Goal: Task Accomplishment & Management: Use online tool/utility

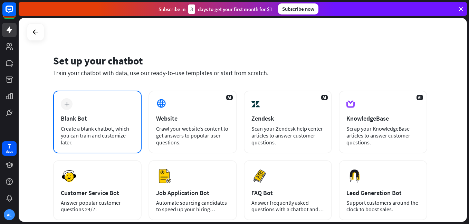
click at [120, 131] on div "Create a blank chatbot, which you can train and customize later." at bounding box center [97, 135] width 73 height 21
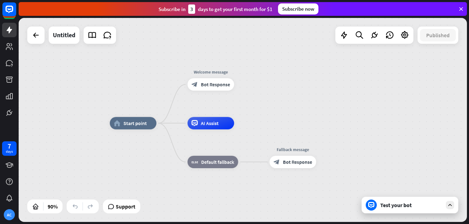
click at [381, 203] on div "Test your bot" at bounding box center [411, 205] width 62 height 7
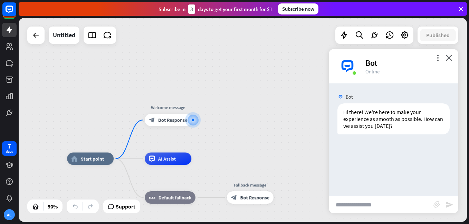
click at [37, 45] on div "home_2 Start point Welcome message block_bot_response Bot Response AI Assist bl…" at bounding box center [243, 120] width 448 height 204
click at [33, 34] on icon at bounding box center [36, 35] width 8 height 8
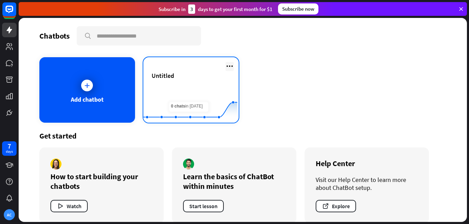
click at [225, 65] on icon at bounding box center [229, 66] width 8 height 8
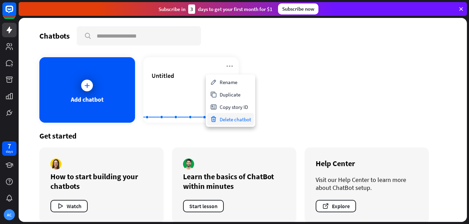
click at [224, 118] on div "Delete chatbot" at bounding box center [230, 119] width 47 height 12
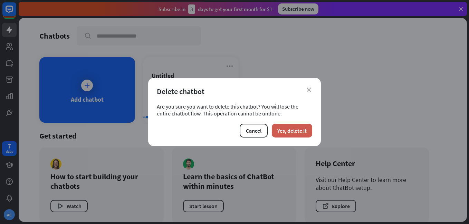
click at [275, 131] on button "Yes, delete it" at bounding box center [292, 131] width 40 height 14
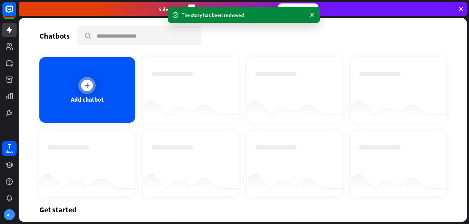
click at [105, 104] on div "Add chatbot" at bounding box center [87, 90] width 96 height 66
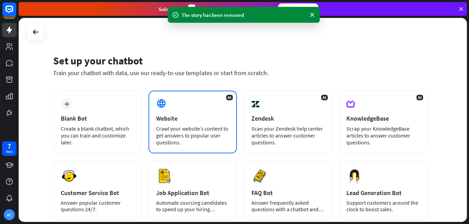
click at [173, 123] on div "AI Website Crawl your website’s content to get answers to popular user question…" at bounding box center [192, 122] width 88 height 63
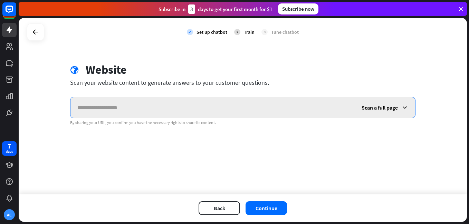
paste input "**********"
type input "**********"
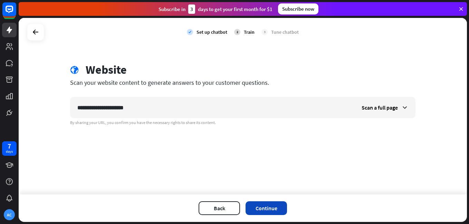
click at [260, 212] on button "Continue" at bounding box center [266, 209] width 41 height 14
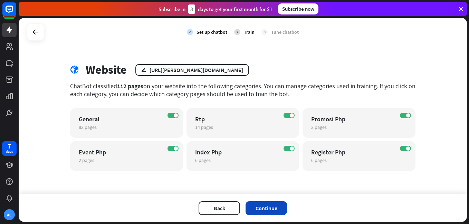
click at [263, 204] on button "Continue" at bounding box center [266, 209] width 41 height 14
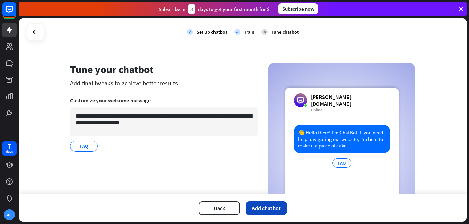
click at [263, 207] on button "Add chatbot" at bounding box center [266, 209] width 41 height 14
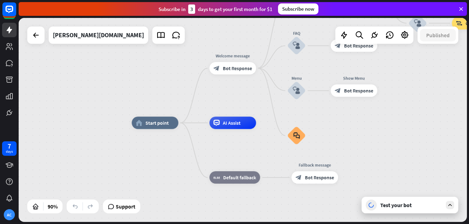
click at [395, 207] on div "Test your bot" at bounding box center [411, 205] width 62 height 7
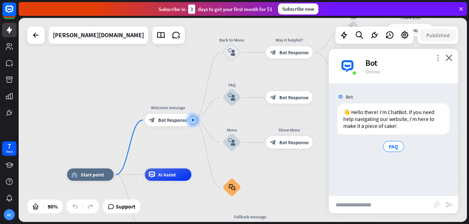
click at [436, 59] on icon "more_vert" at bounding box center [437, 58] width 7 height 7
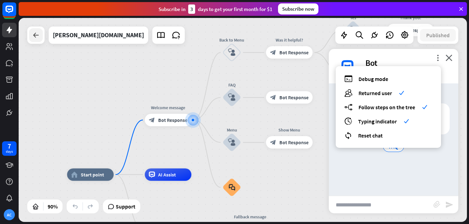
click at [35, 39] on icon at bounding box center [36, 35] width 8 height 8
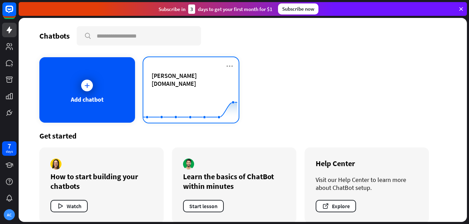
click at [232, 67] on div "[PERSON_NAME][DOMAIN_NAME] Created with Highcharts 10.1.0 0 1 2" at bounding box center [191, 90] width 96 height 66
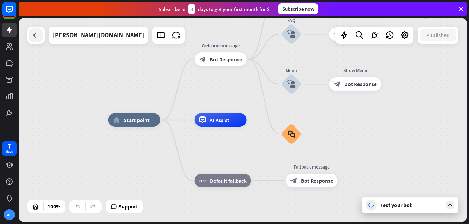
click at [32, 38] on icon at bounding box center [36, 35] width 8 height 8
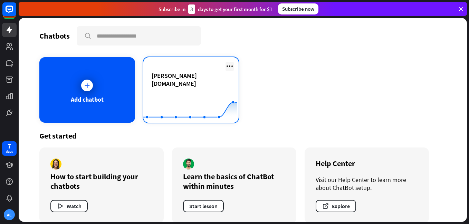
click at [225, 65] on icon at bounding box center [229, 66] width 8 height 8
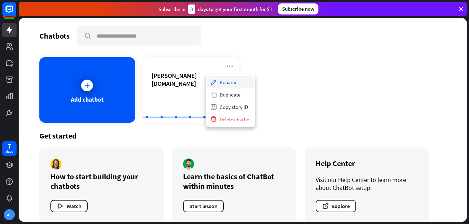
click at [228, 83] on div "Rename" at bounding box center [230, 82] width 47 height 12
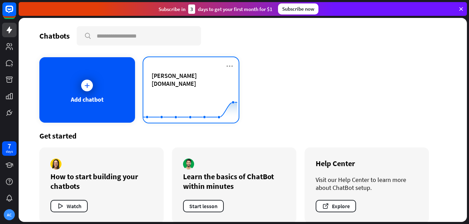
click at [222, 67] on div "[PERSON_NAME][DOMAIN_NAME] Created with Highcharts 10.1.0 0 1 2" at bounding box center [191, 90] width 96 height 66
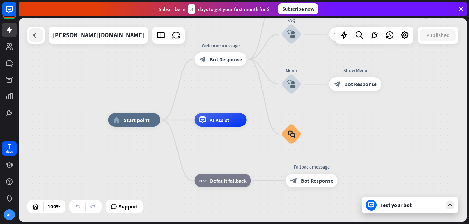
click at [38, 41] on div at bounding box center [36, 35] width 14 height 14
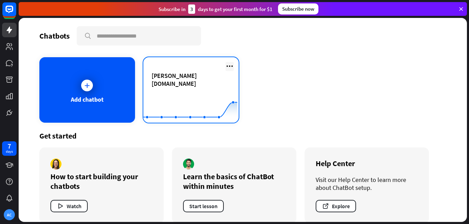
click at [227, 66] on icon at bounding box center [229, 66] width 8 height 8
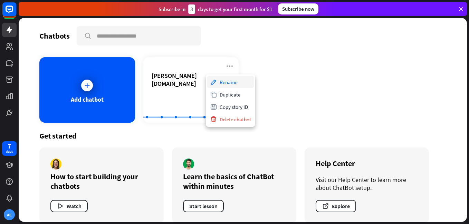
click at [230, 84] on div "Rename" at bounding box center [230, 82] width 47 height 12
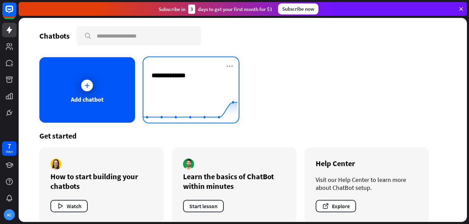
type input "**********"
click at [229, 71] on div "**********" at bounding box center [243, 120] width 448 height 204
click at [218, 92] on rect at bounding box center [190, 105] width 94 height 43
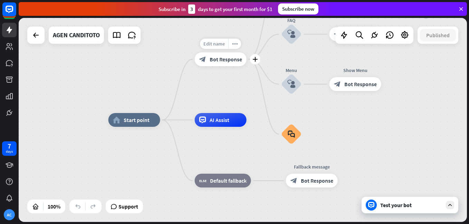
click at [225, 46] on div "Edit name" at bounding box center [214, 44] width 28 height 10
type input "*"
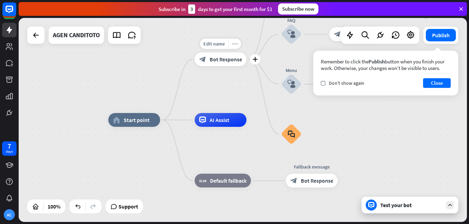
click at [233, 44] on icon "more_horiz" at bounding box center [235, 43] width 6 height 5
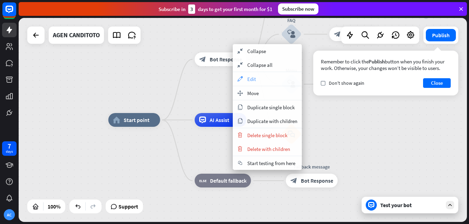
click at [249, 78] on span "Edit" at bounding box center [251, 79] width 9 height 7
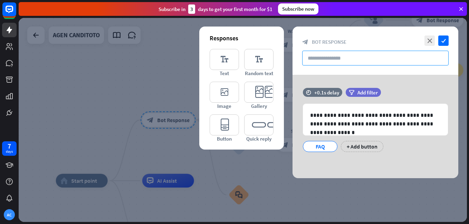
click at [326, 55] on input "text" at bounding box center [375, 58] width 146 height 15
paste input "**********"
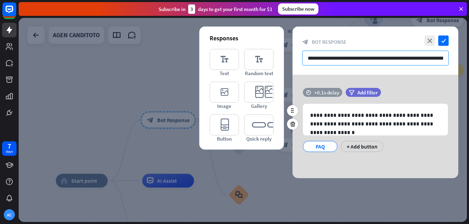
scroll to position [0, 174]
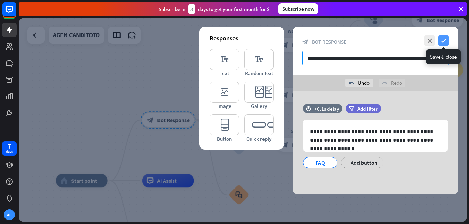
type input "**********"
click at [447, 39] on icon "check" at bounding box center [443, 41] width 10 height 10
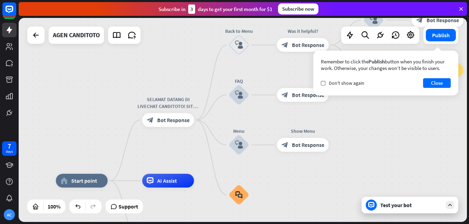
click at [420, 204] on div "Test your bot" at bounding box center [411, 205] width 62 height 7
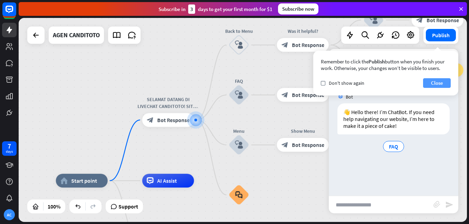
click at [432, 83] on button "Close" at bounding box center [437, 83] width 28 height 10
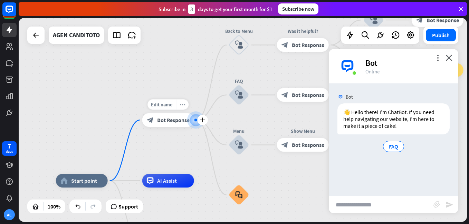
click at [179, 103] on div "more_horiz" at bounding box center [182, 104] width 13 height 10
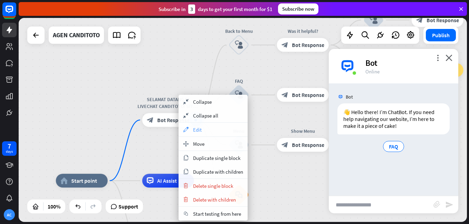
click at [209, 128] on div "appearance Edit" at bounding box center [213, 130] width 69 height 14
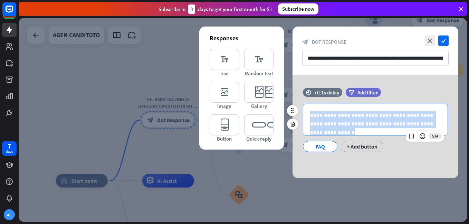
drag, startPoint x: 313, startPoint y: 115, endPoint x: 416, endPoint y: 129, distance: 103.8
click at [416, 129] on div "**********" at bounding box center [375, 119] width 144 height 31
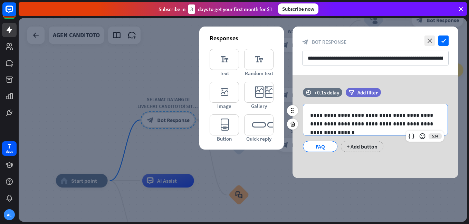
scroll to position [124, 0]
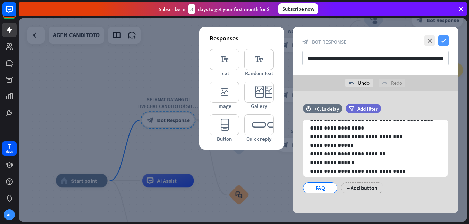
click at [447, 38] on icon "check" at bounding box center [443, 41] width 10 height 10
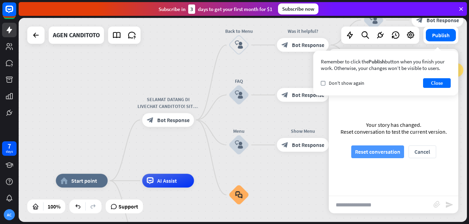
click at [381, 149] on button "Reset conversation" at bounding box center [377, 152] width 53 height 13
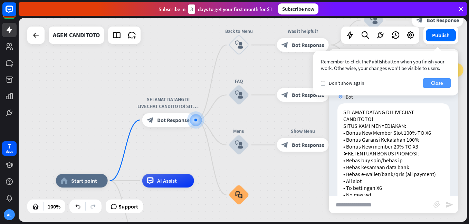
click at [426, 84] on button "Close" at bounding box center [437, 83] width 28 height 10
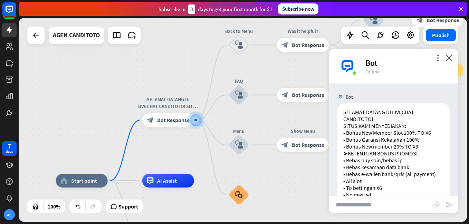
click at [373, 209] on input "text" at bounding box center [381, 204] width 105 height 17
type input "*********"
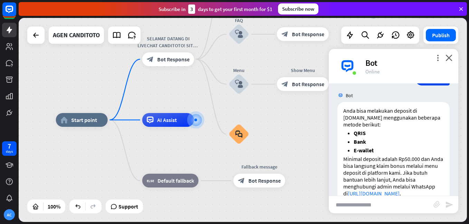
scroll to position [224, 0]
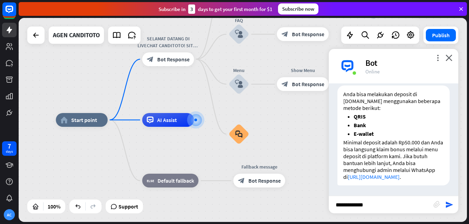
type input "**********"
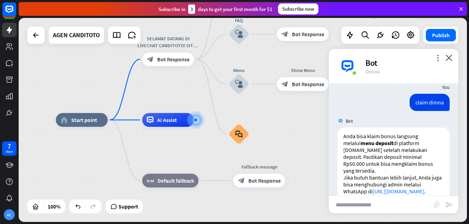
scroll to position [347, 0]
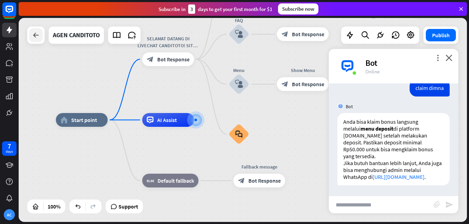
click at [41, 32] on div at bounding box center [36, 35] width 14 height 14
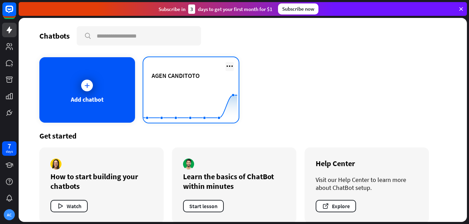
click at [225, 67] on icon at bounding box center [229, 66] width 8 height 8
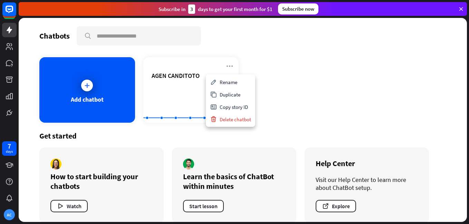
click at [360, 95] on div "Add chatbot AGEN CANDITOTO Created with Highcharts 10.1.0 0 2 4" at bounding box center [242, 90] width 407 height 66
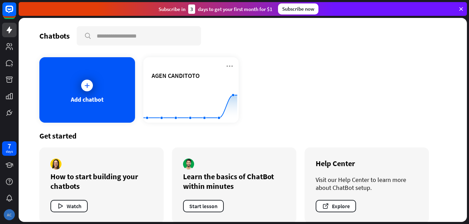
click at [9, 210] on div "AC" at bounding box center [9, 215] width 11 height 11
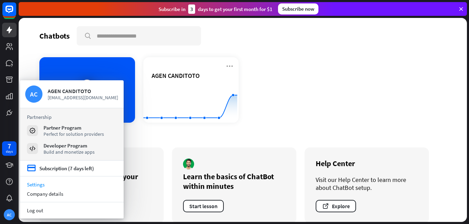
click at [43, 183] on link "Settings" at bounding box center [72, 184] width 104 height 9
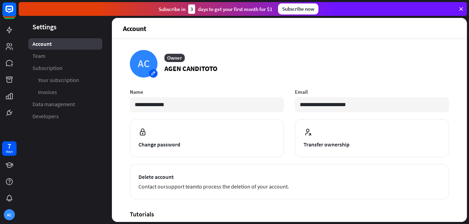
click at [148, 75] on div "AC" at bounding box center [144, 64] width 28 height 28
click at [149, 88] on div "Upload from device" at bounding box center [160, 89] width 57 height 12
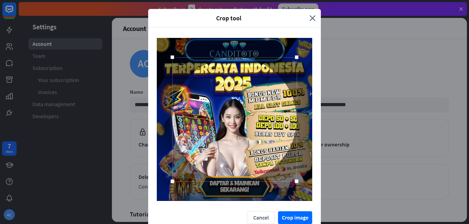
scroll to position [15, 0]
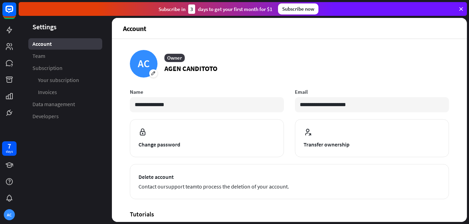
click at [291, 210] on div "Crop tool close Cancel Crop image" at bounding box center [234, 112] width 469 height 224
click at [40, 53] on span "Team" at bounding box center [38, 55] width 13 height 7
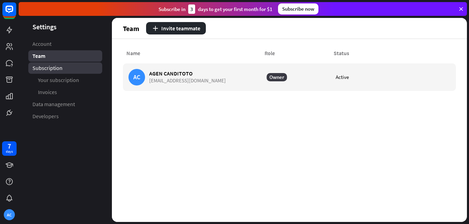
click at [44, 66] on span "Subscription" at bounding box center [47, 68] width 30 height 7
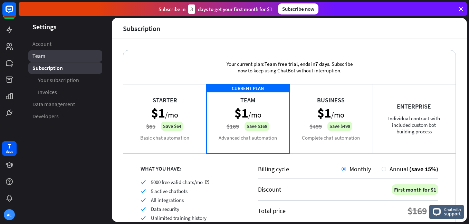
click at [44, 52] on link "Team" at bounding box center [65, 55] width 74 height 11
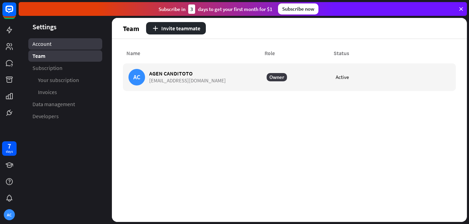
click at [53, 41] on link "Account" at bounding box center [65, 43] width 74 height 11
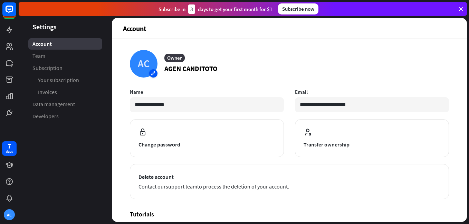
click at [151, 73] on div "AC" at bounding box center [144, 64] width 28 height 28
click at [153, 88] on div "Upload from device" at bounding box center [160, 89] width 57 height 12
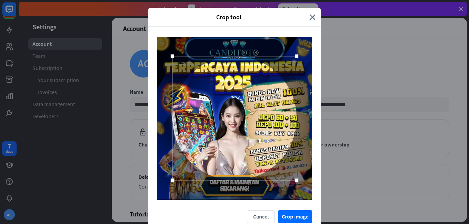
scroll to position [15, 0]
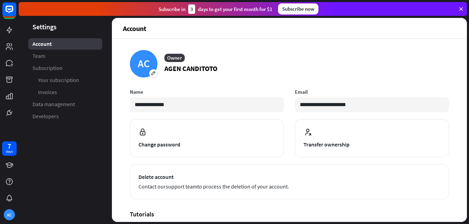
click at [293, 210] on div "Crop tool close Cancel Crop image" at bounding box center [234, 112] width 469 height 224
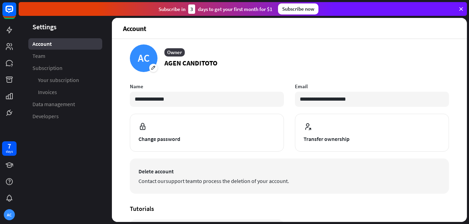
scroll to position [0, 0]
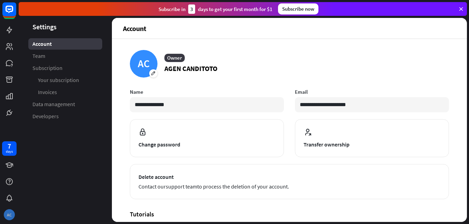
click at [9, 211] on div "AC" at bounding box center [9, 215] width 11 height 11
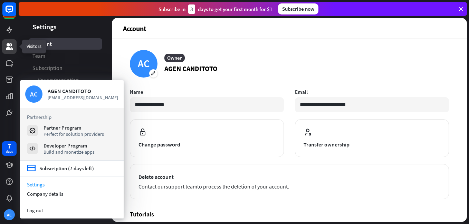
click at [8, 41] on link at bounding box center [9, 46] width 15 height 15
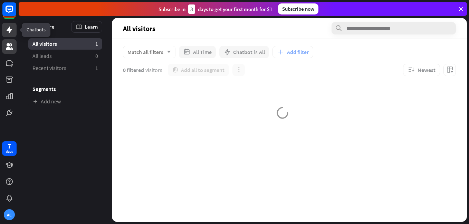
click at [10, 30] on icon at bounding box center [10, 30] width 6 height 7
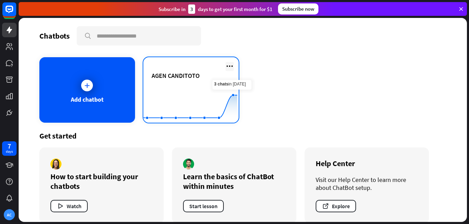
click at [226, 68] on icon at bounding box center [229, 66] width 8 height 8
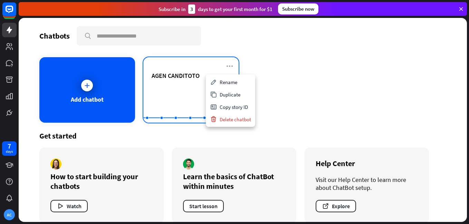
click at [185, 87] on rect at bounding box center [190, 105] width 94 height 43
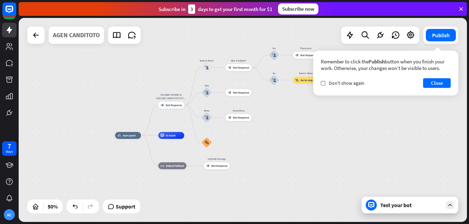
click at [79, 37] on div "AGEN CANDITOTO" at bounding box center [76, 35] width 47 height 17
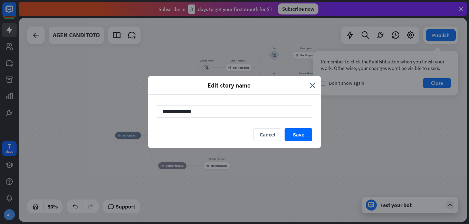
click at [78, 102] on div "**********" at bounding box center [234, 112] width 469 height 224
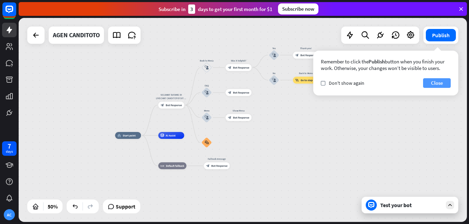
click at [442, 83] on button "Close" at bounding box center [437, 83] width 28 height 10
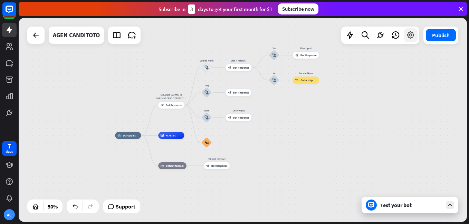
click at [415, 39] on div at bounding box center [411, 35] width 14 height 14
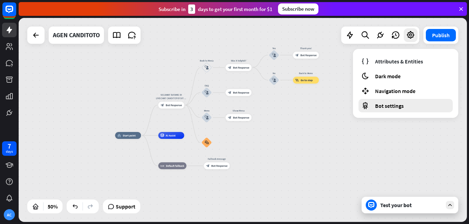
click at [395, 100] on div "Bot settings" at bounding box center [405, 105] width 94 height 13
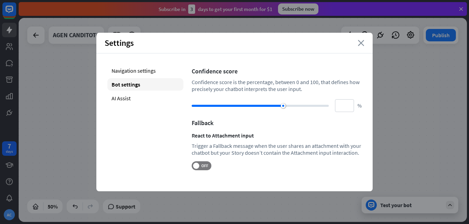
click at [361, 46] on icon "close" at bounding box center [361, 43] width 7 height 6
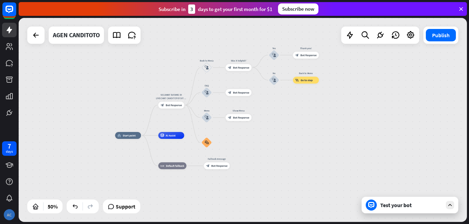
click at [14, 212] on div "AC" at bounding box center [9, 215] width 11 height 11
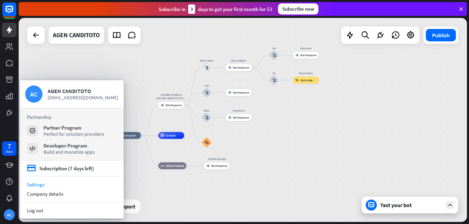
click at [37, 184] on link "Settings" at bounding box center [72, 184] width 104 height 9
